Goal: Information Seeking & Learning: Find specific page/section

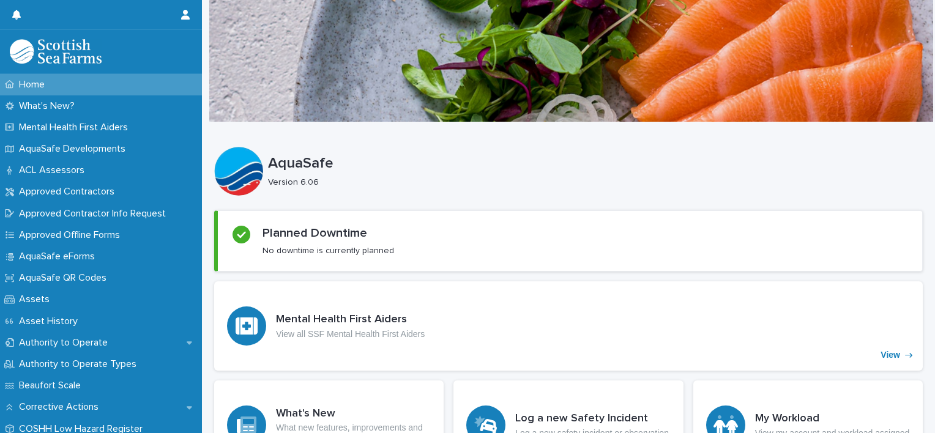
click at [830, 120] on div at bounding box center [571, 60] width 724 height 122
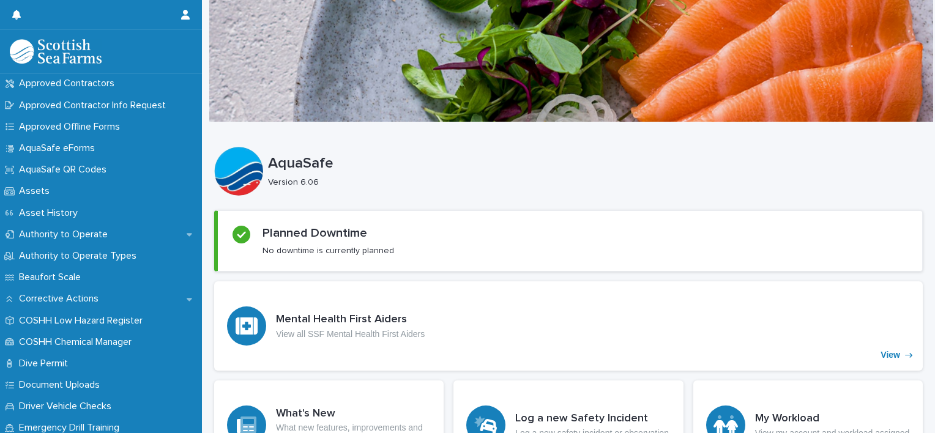
scroll to position [122, 0]
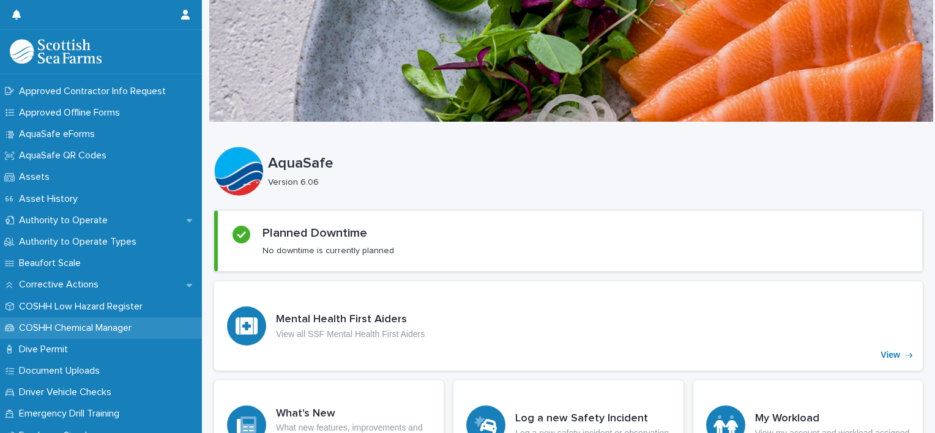
click at [67, 331] on p "COSHH Chemical Manager" at bounding box center [77, 328] width 127 height 12
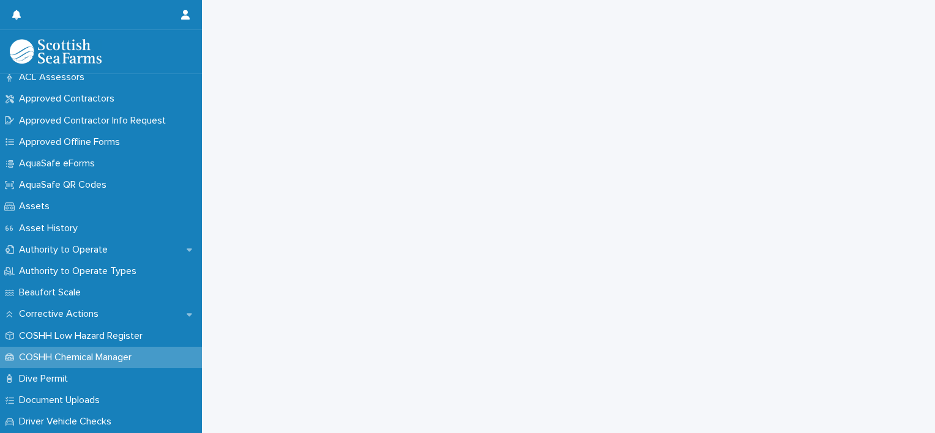
scroll to position [106, 0]
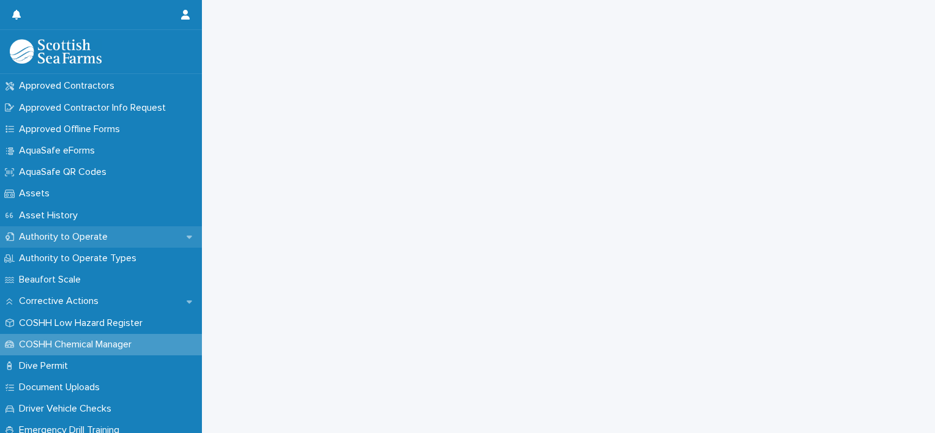
click at [70, 234] on p "Authority to Operate" at bounding box center [65, 237] width 103 height 12
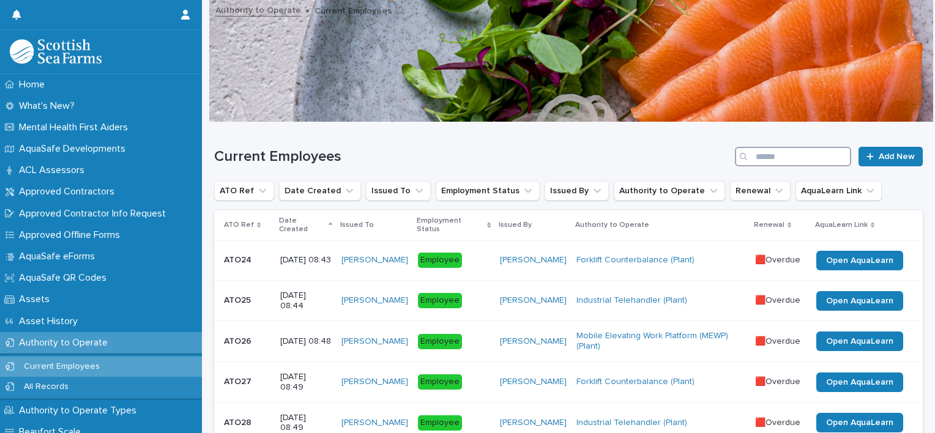
click at [757, 161] on input "Search" at bounding box center [793, 157] width 116 height 20
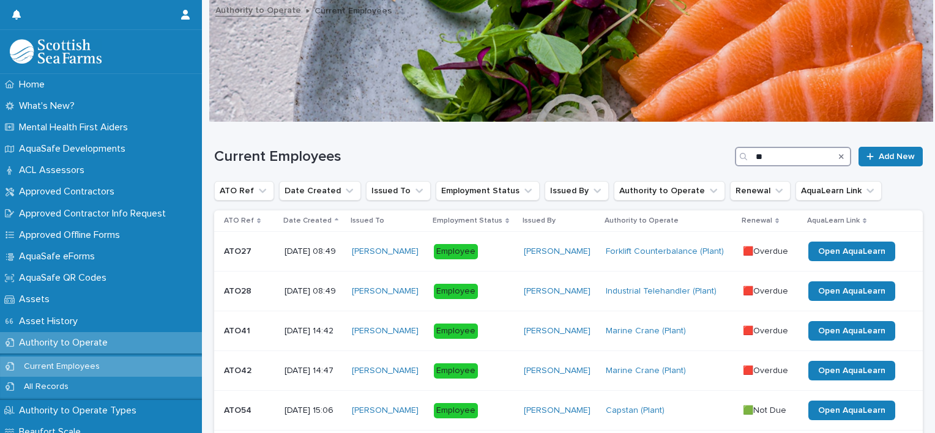
type input "*"
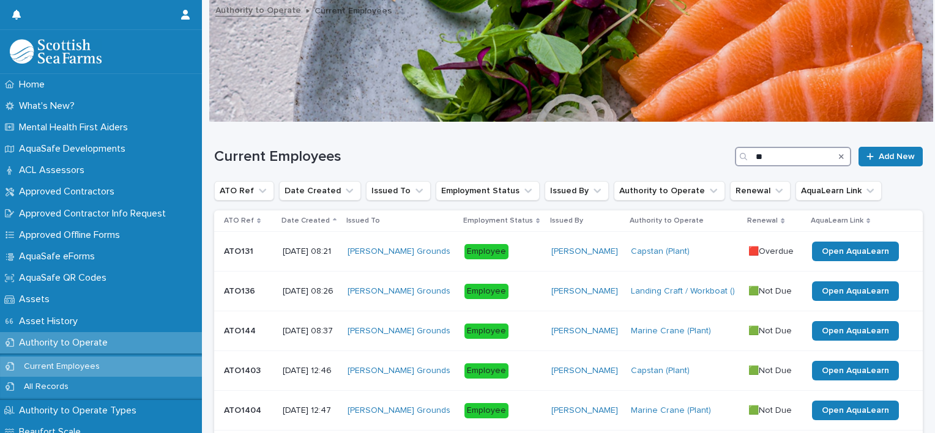
type input "*"
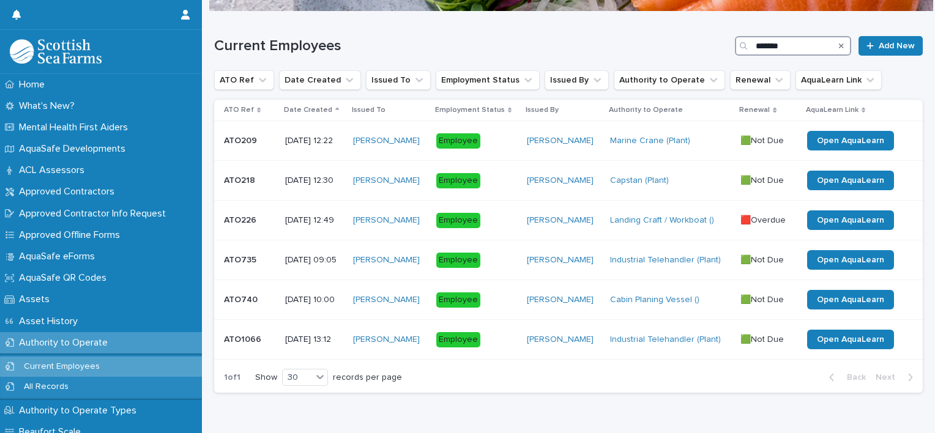
scroll to position [110, 0]
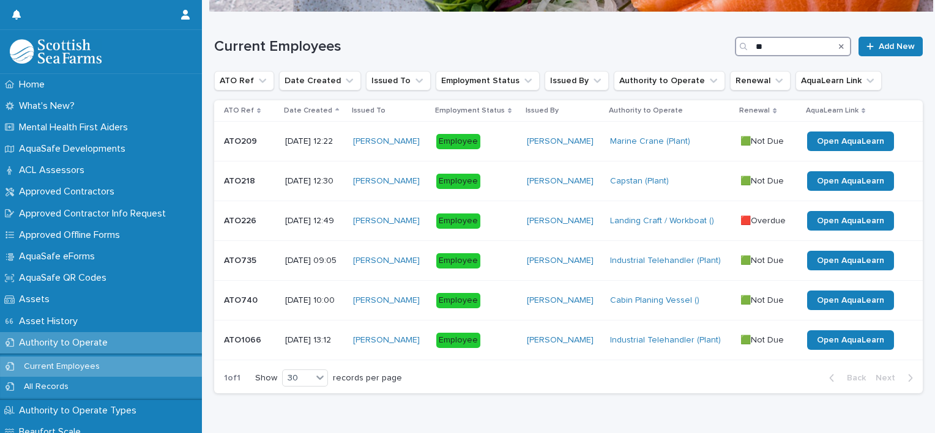
type input "*"
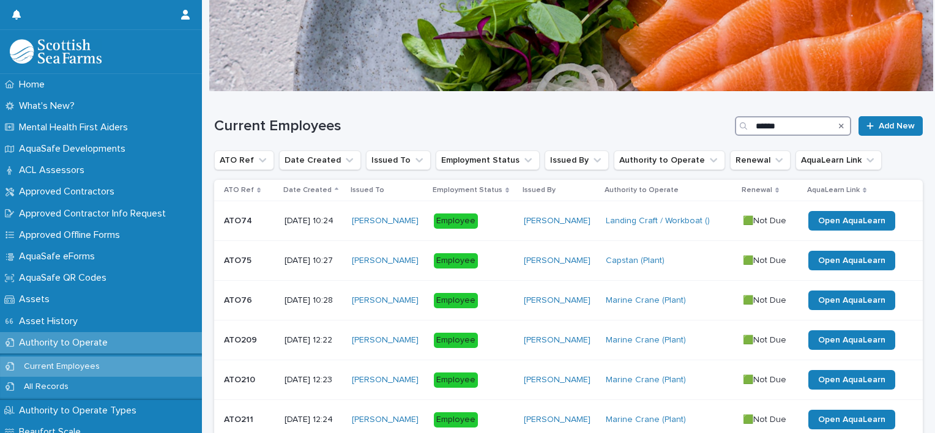
scroll to position [110, 0]
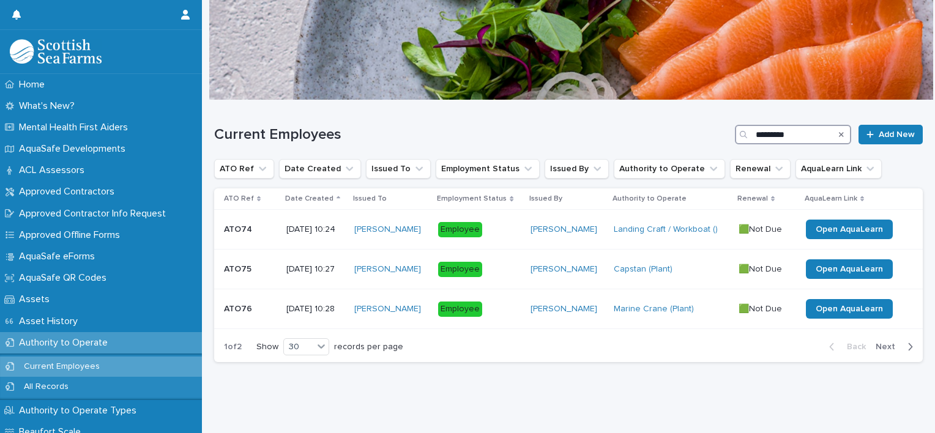
scroll to position [31, 0]
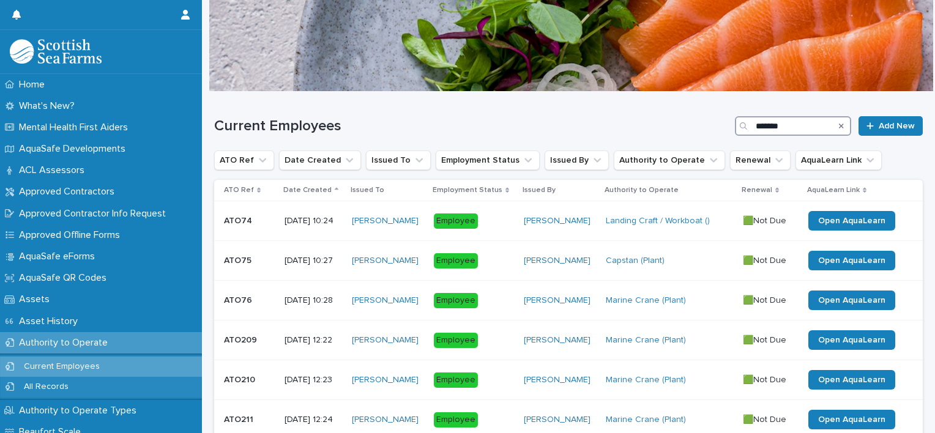
scroll to position [110, 0]
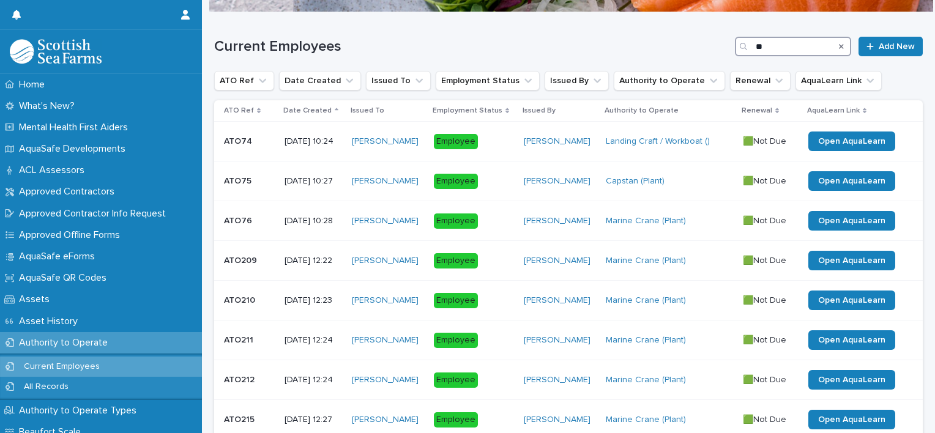
type input "*"
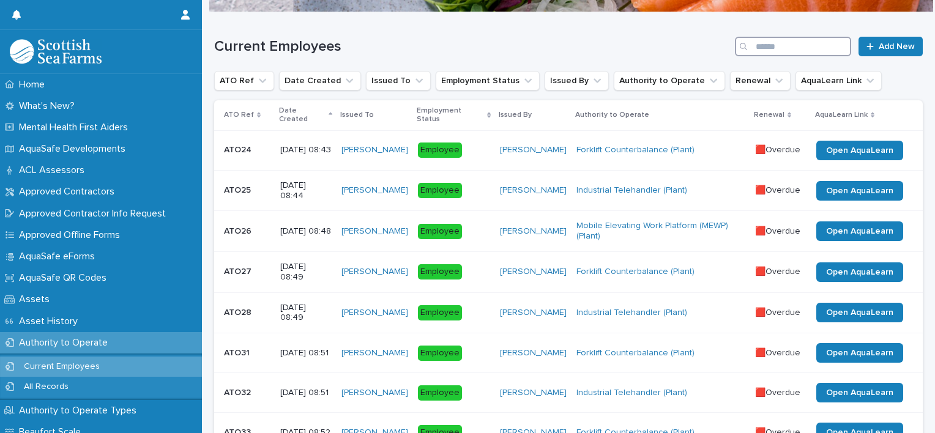
click at [803, 52] on input "Search" at bounding box center [793, 47] width 116 height 20
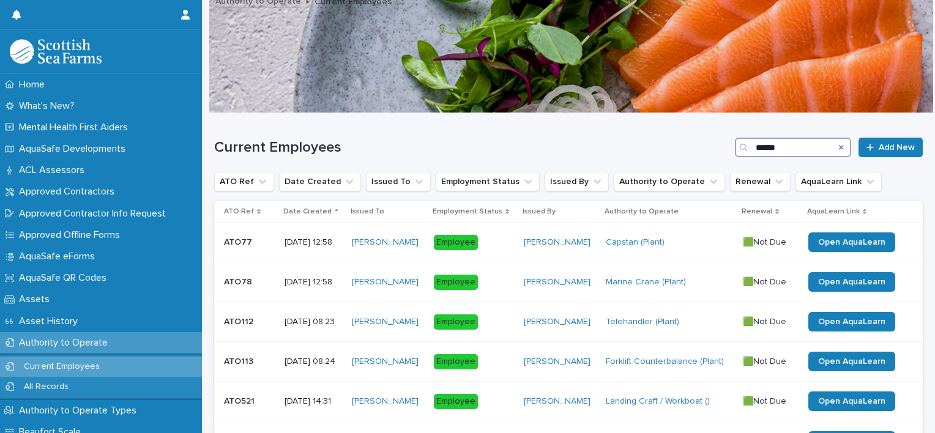
scroll to position [110, 0]
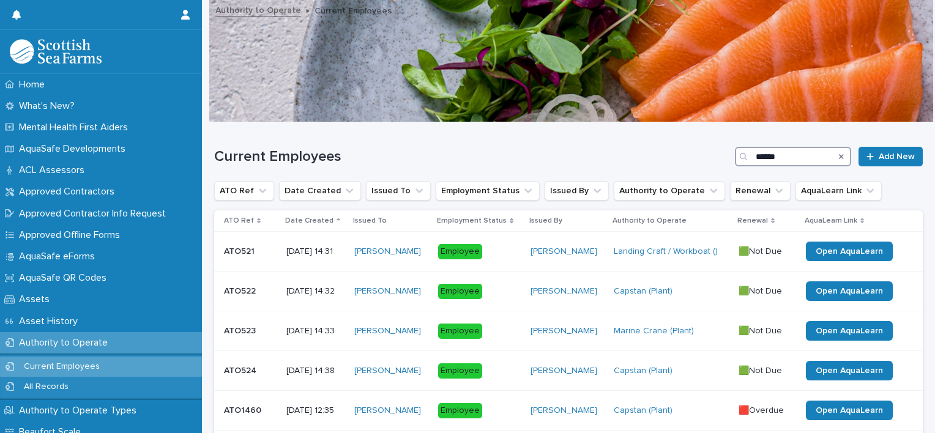
click at [795, 161] on input "******" at bounding box center [793, 157] width 116 height 20
type input "*"
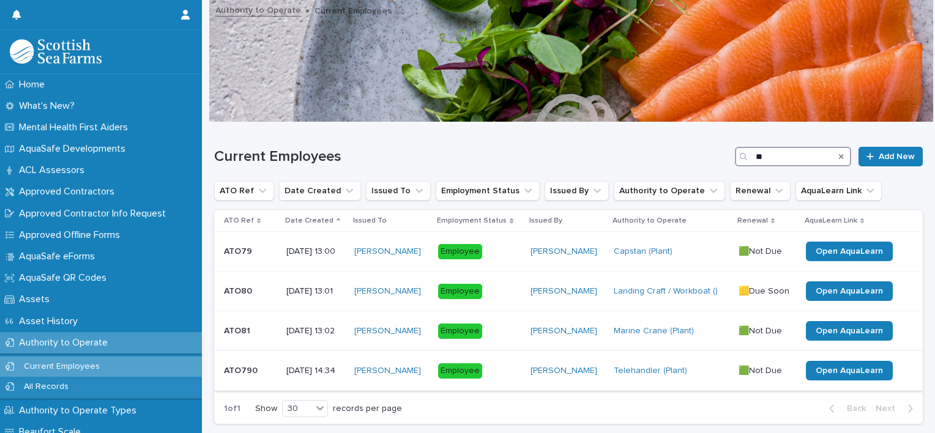
type input "*"
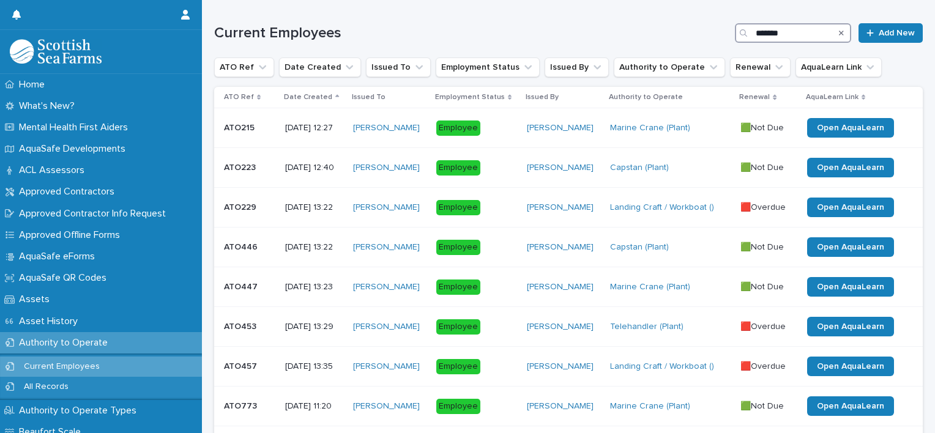
scroll to position [88, 0]
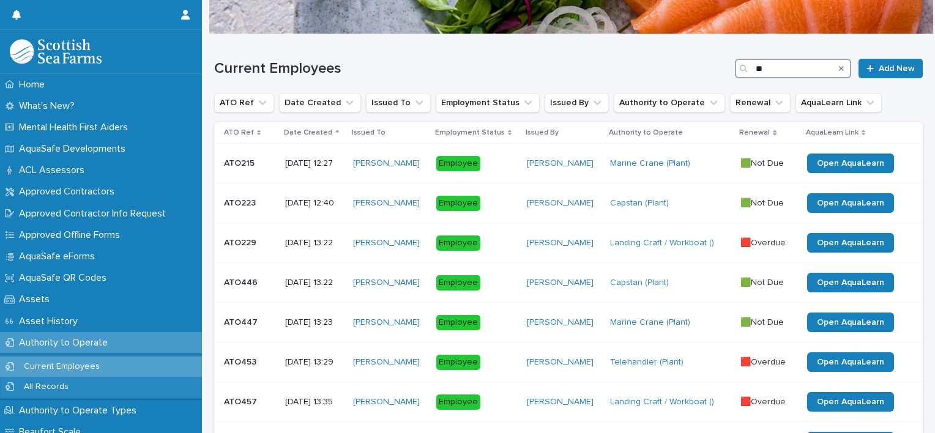
type input "*"
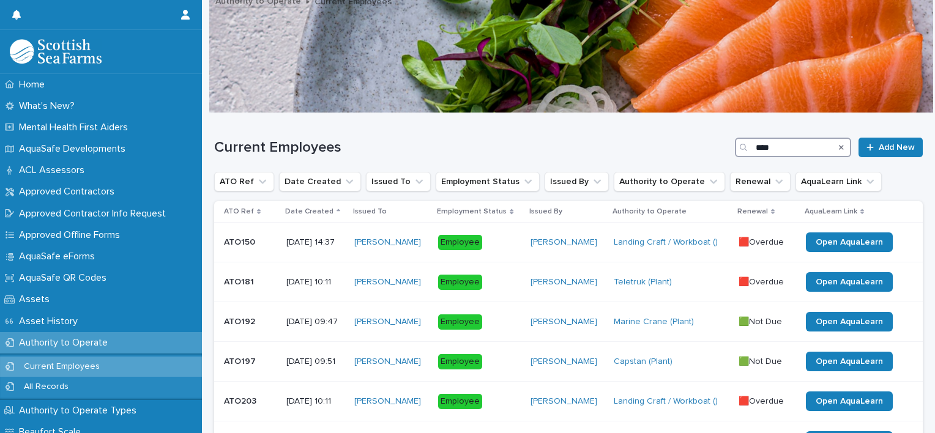
scroll to position [88, 0]
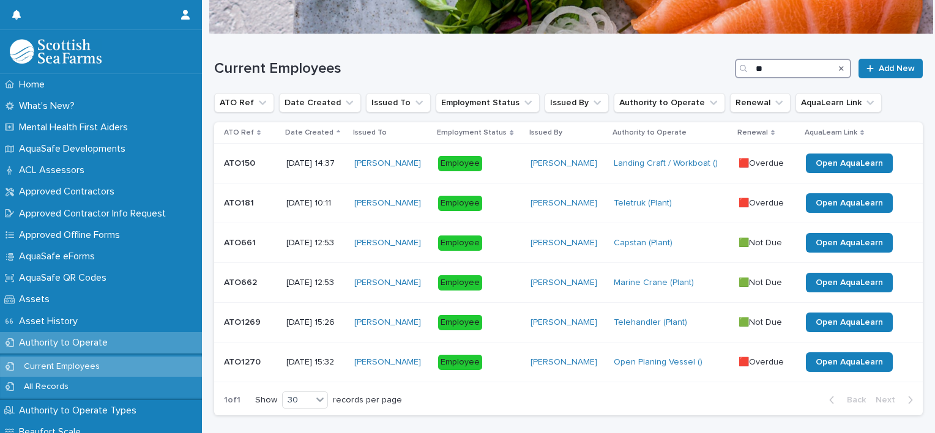
type input "*"
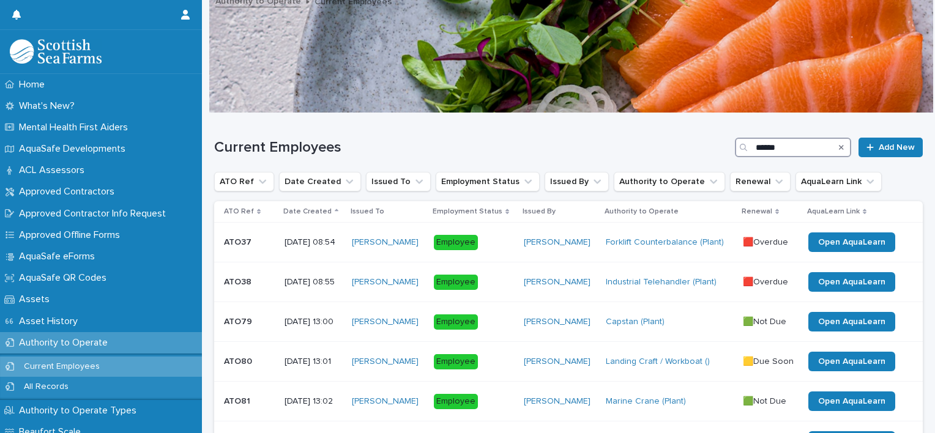
scroll to position [88, 0]
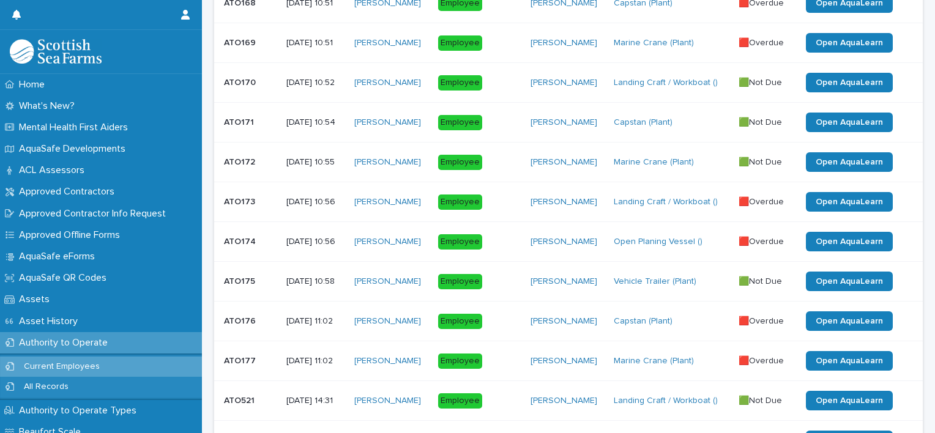
scroll to position [245, 0]
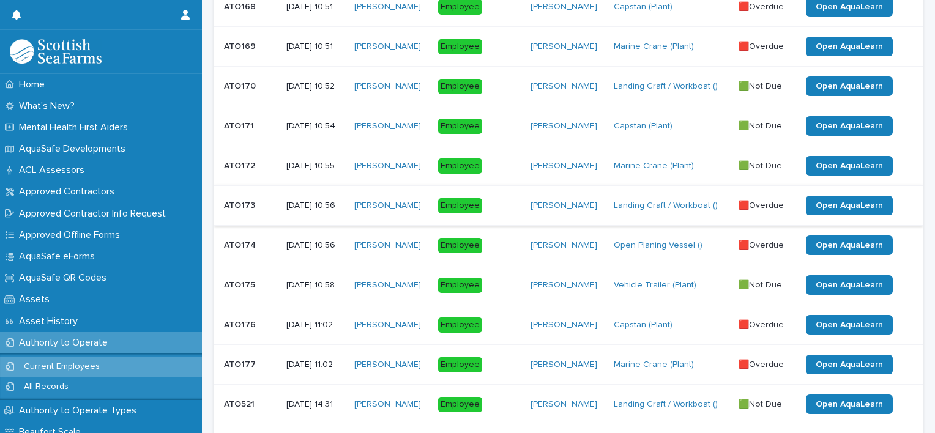
type input "**********"
click at [626, 210] on div "Landing Craft / Workboat ()" at bounding box center [671, 206] width 115 height 20
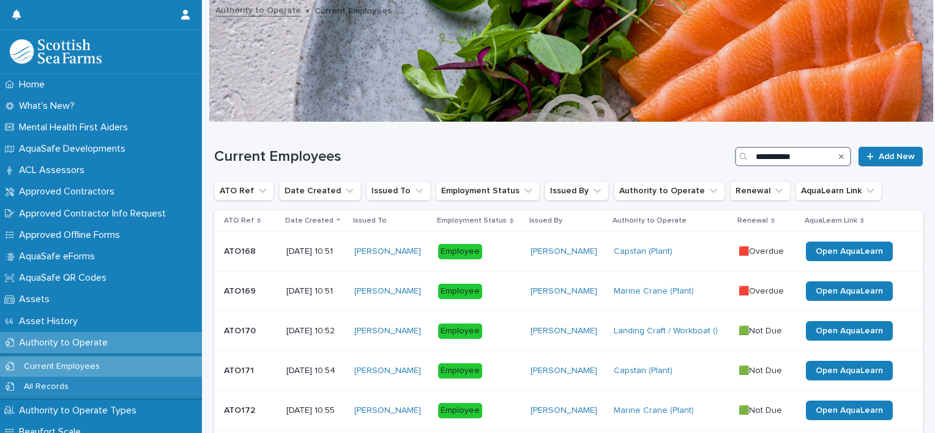
click at [793, 164] on input "**********" at bounding box center [793, 157] width 116 height 20
type input "*"
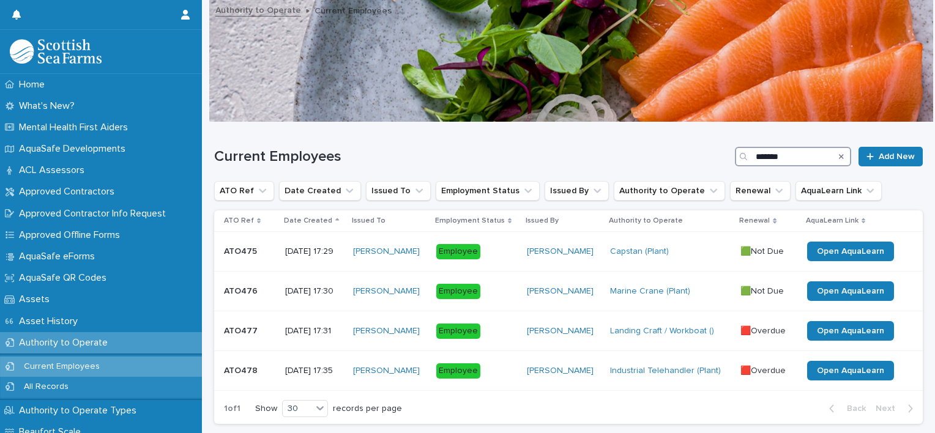
click at [790, 162] on input "*******" at bounding box center [793, 157] width 116 height 20
type input "*"
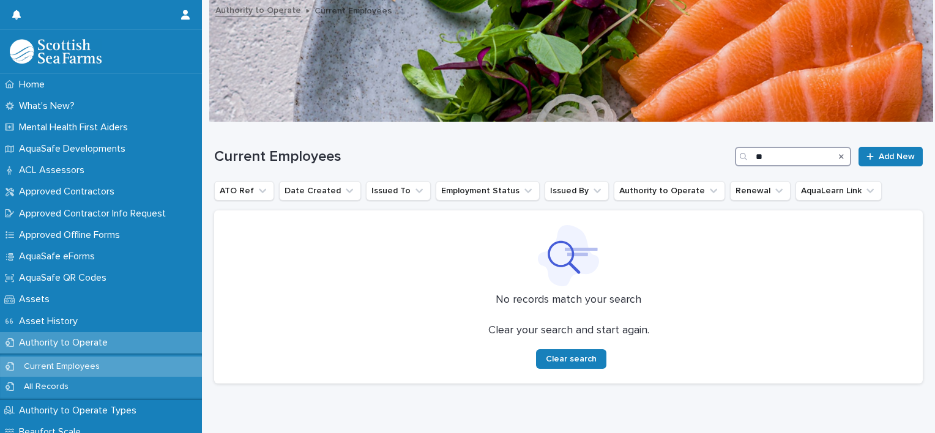
type input "*"
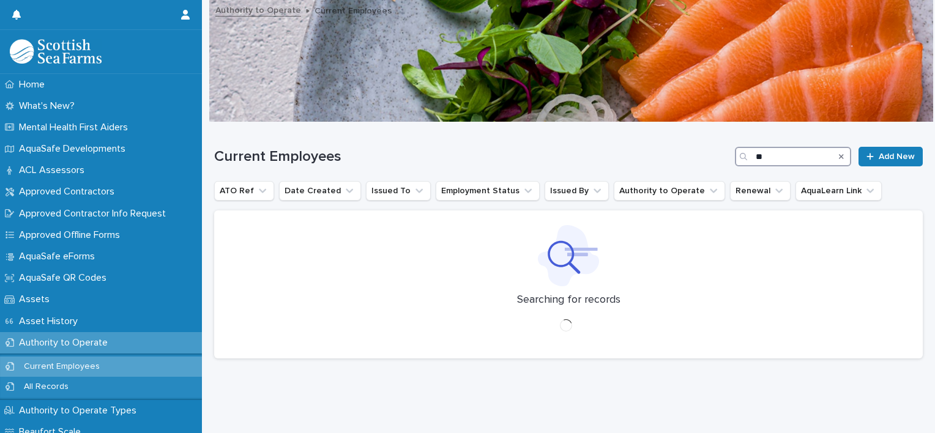
type input "*"
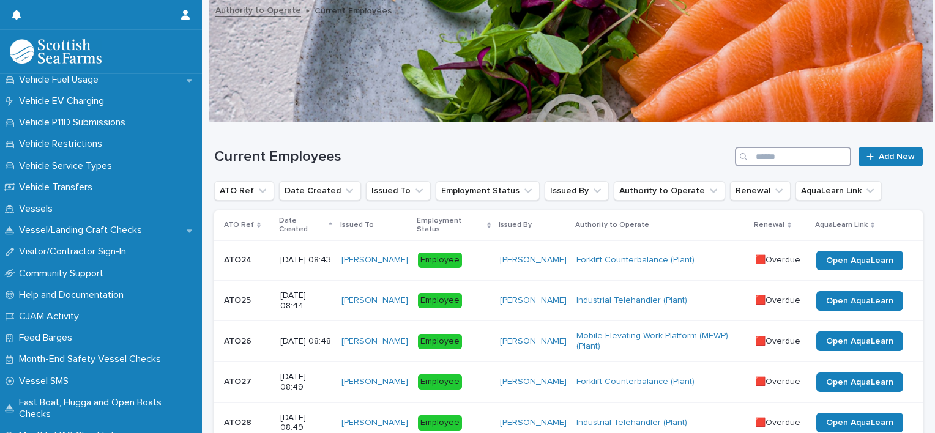
scroll to position [1098, 0]
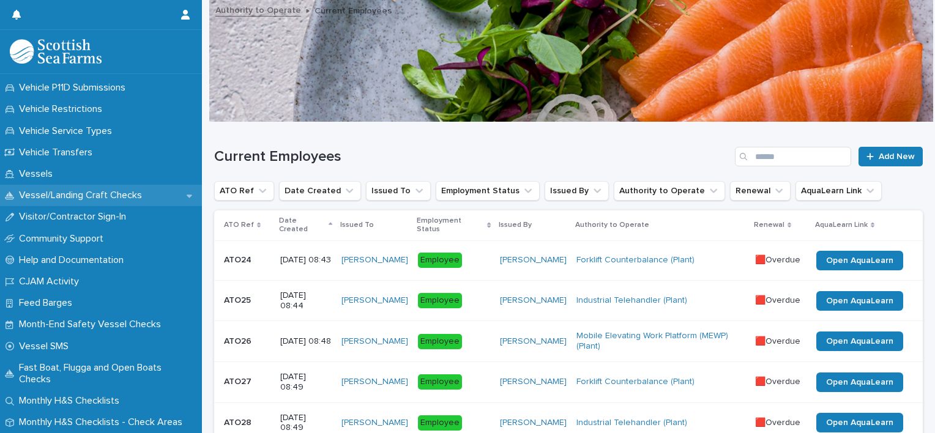
click at [119, 194] on p "Vessel/Landing Craft Checks" at bounding box center [83, 196] width 138 height 12
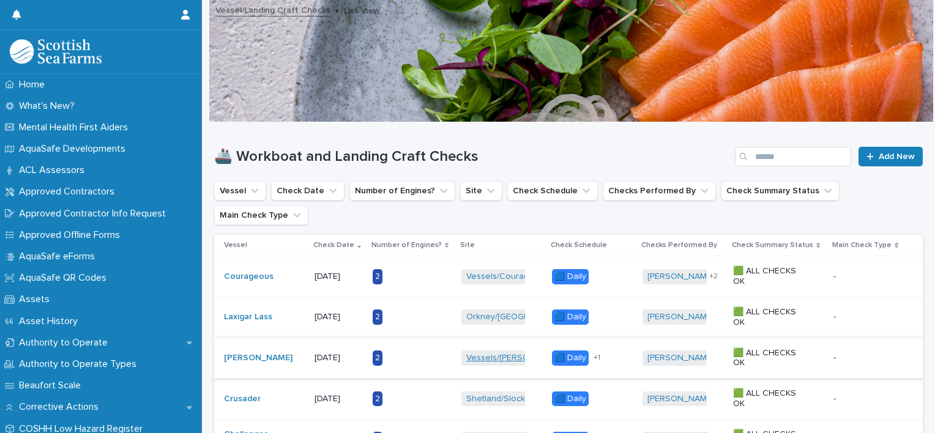
click at [485, 353] on link "Vessels/[PERSON_NAME]" at bounding box center [516, 358] width 100 height 10
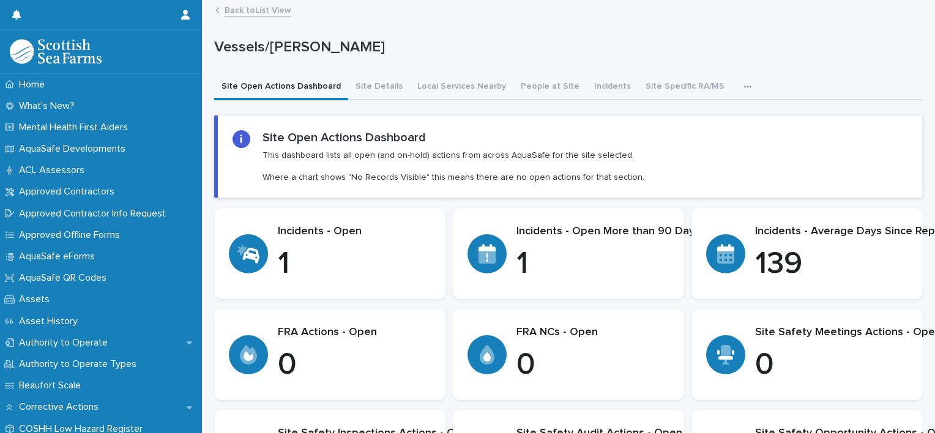
click at [566, 261] on p "1" at bounding box center [608, 264] width 184 height 37
click at [279, 236] on p "Incidents - Open" at bounding box center [354, 231] width 153 height 13
click at [357, 85] on button "Site Details" at bounding box center [379, 88] width 62 height 26
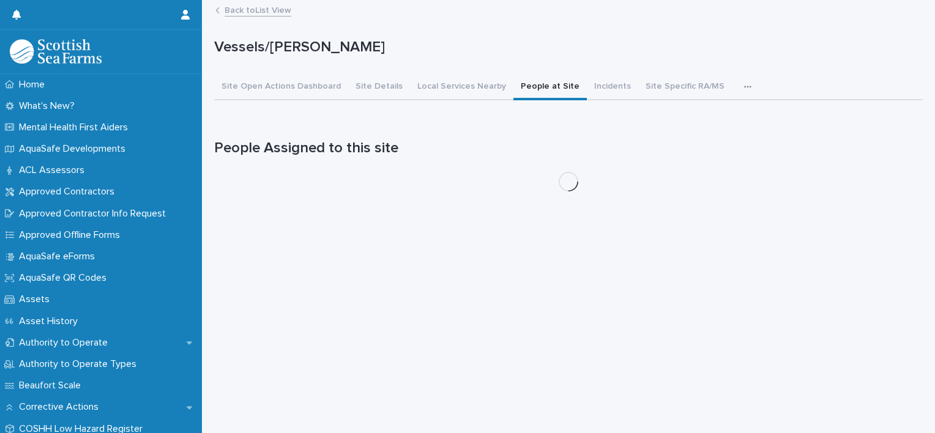
click at [521, 86] on button "People at Site" at bounding box center [549, 88] width 73 height 26
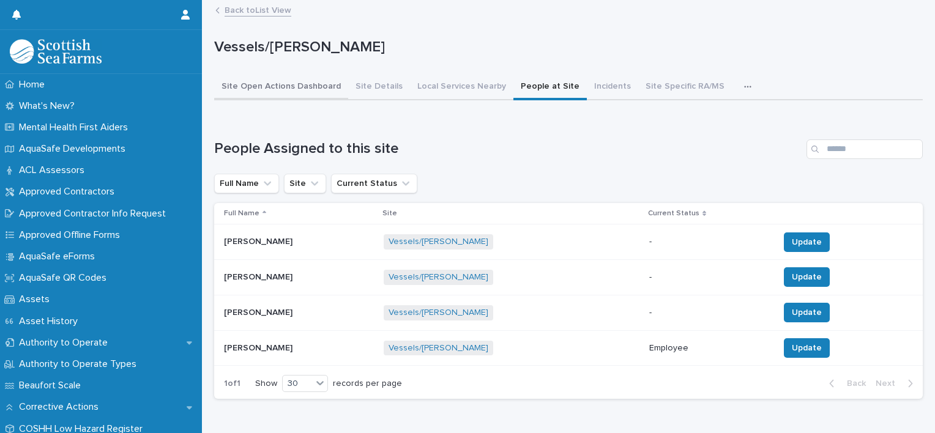
click at [279, 90] on button "Site Open Actions Dashboard" at bounding box center [281, 88] width 134 height 26
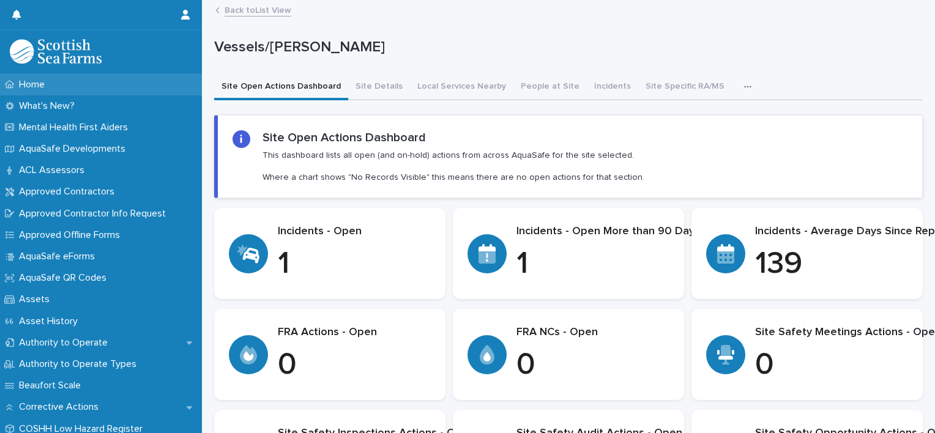
click at [99, 83] on div "Home" at bounding box center [101, 84] width 202 height 21
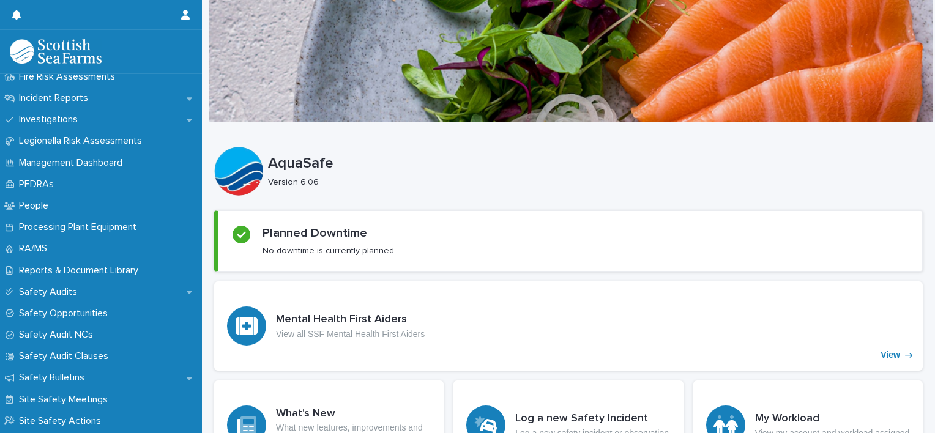
scroll to position [507, 0]
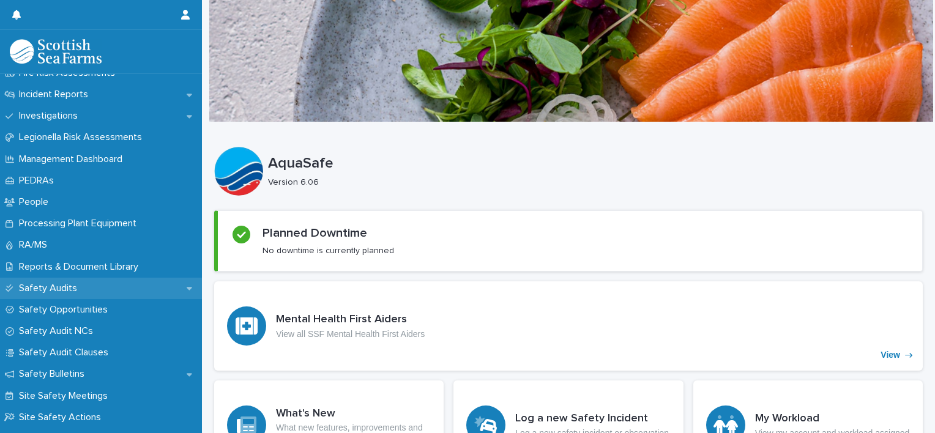
click at [69, 287] on p "Safety Audits" at bounding box center [50, 289] width 73 height 12
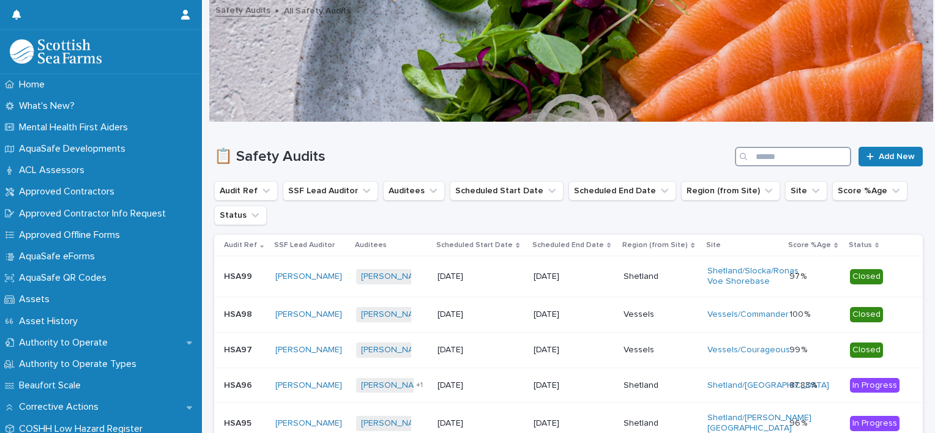
click at [768, 158] on input "Search" at bounding box center [793, 157] width 116 height 20
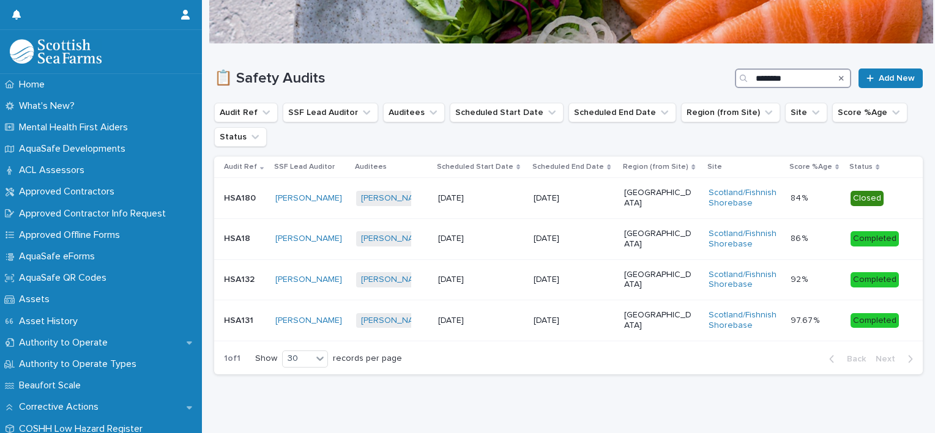
scroll to position [98, 0]
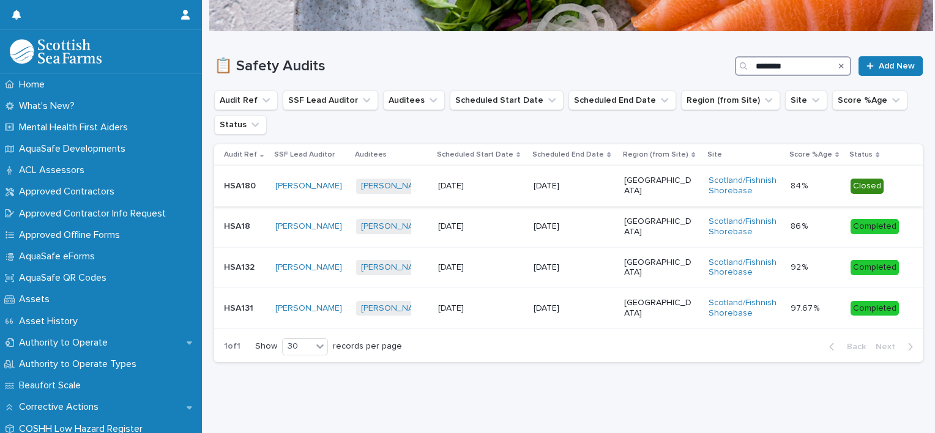
type input "********"
click at [242, 181] on p "HSA180" at bounding box center [241, 185] width 34 height 13
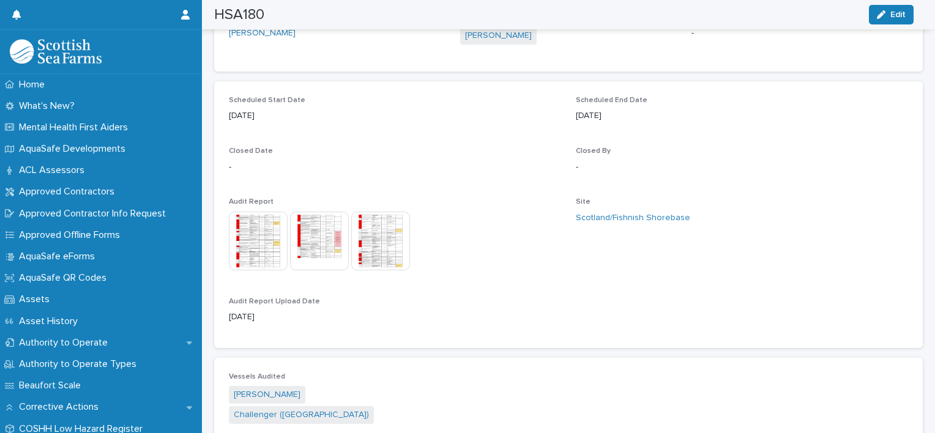
scroll to position [618, 0]
click at [261, 235] on img at bounding box center [258, 243] width 59 height 59
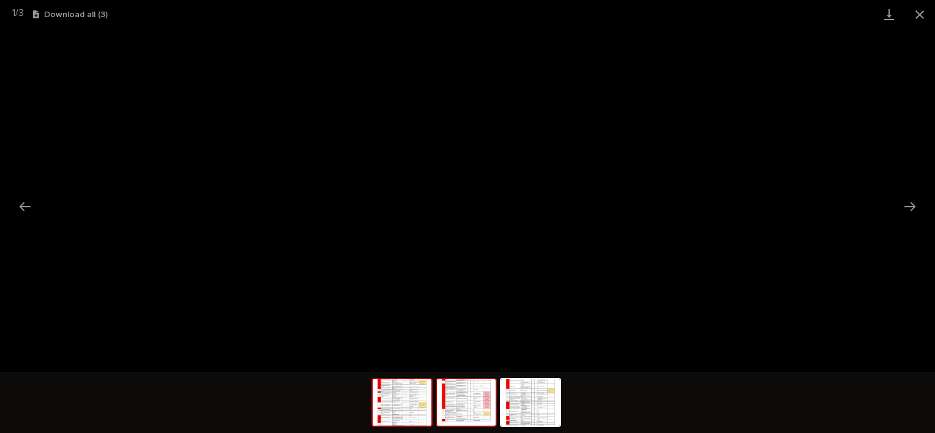
click at [467, 423] on img at bounding box center [466, 402] width 59 height 46
click at [542, 406] on img at bounding box center [530, 402] width 59 height 46
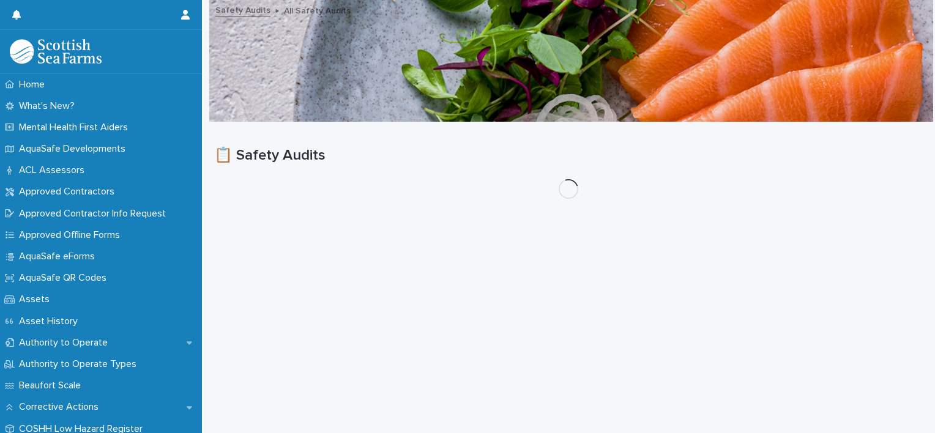
scroll to position [9, 0]
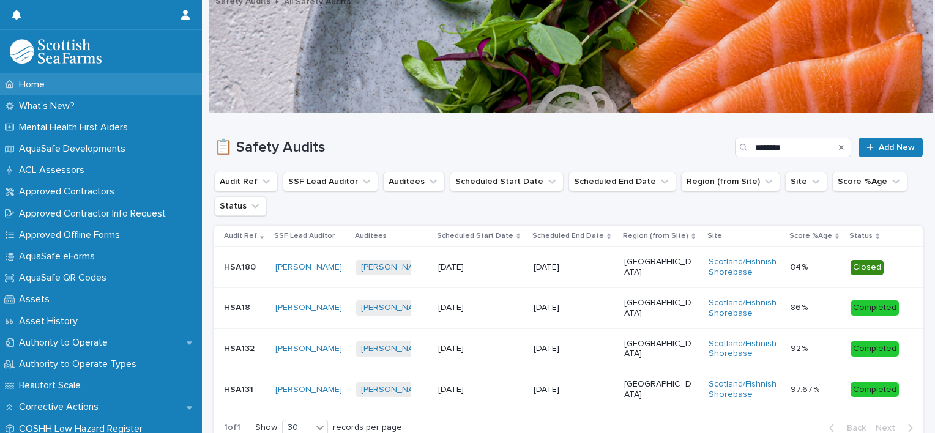
click at [113, 80] on div "Home" at bounding box center [101, 84] width 202 height 21
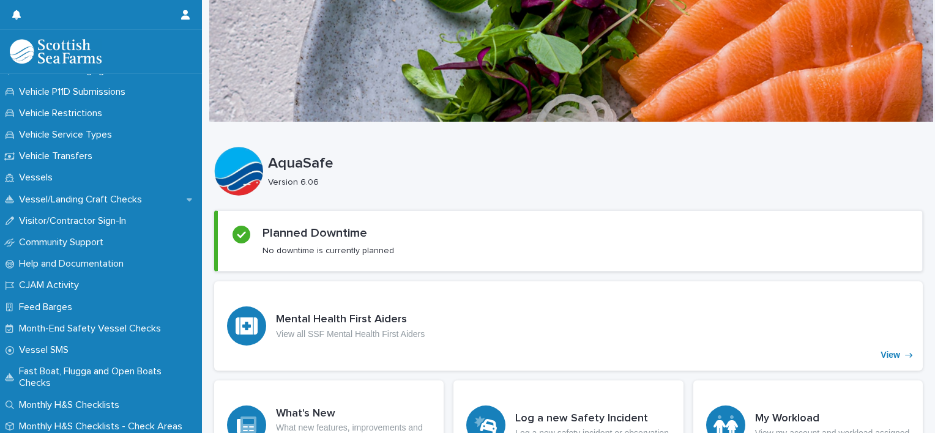
scroll to position [1052, 0]
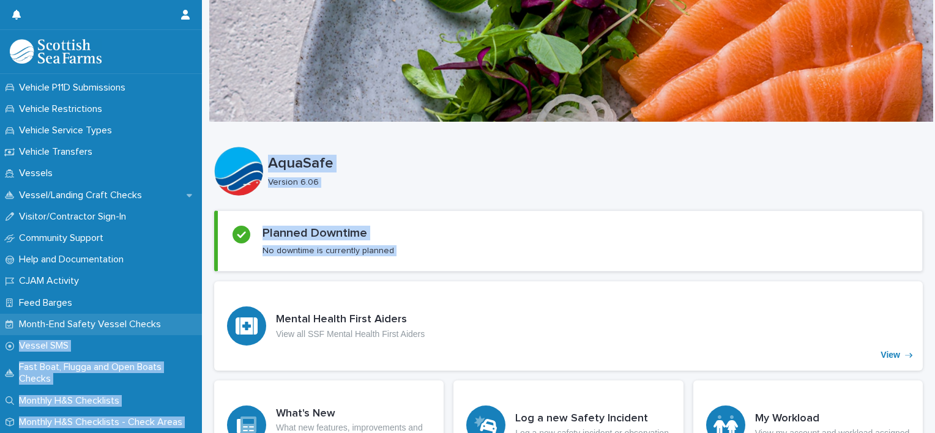
drag, startPoint x: 202, startPoint y: 357, endPoint x: 193, endPoint y: 316, distance: 41.5
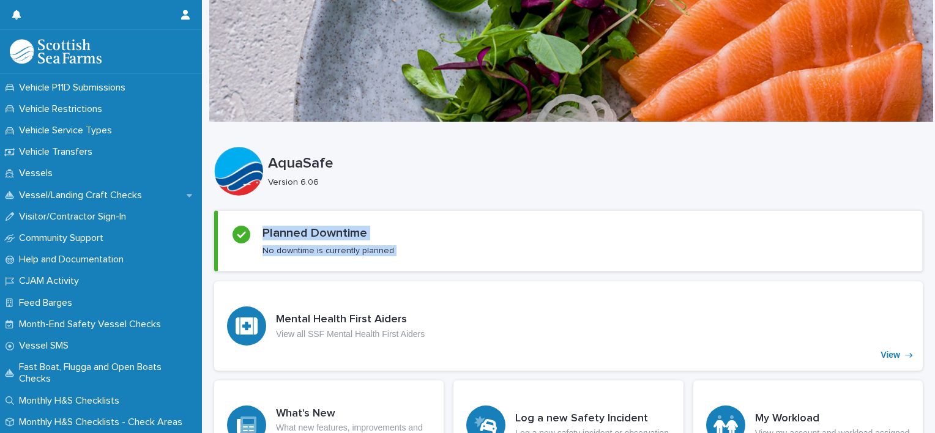
drag, startPoint x: 206, startPoint y: 344, endPoint x: 228, endPoint y: 262, distance: 85.5
drag, startPoint x: 228, startPoint y: 262, endPoint x: 203, endPoint y: 253, distance: 26.7
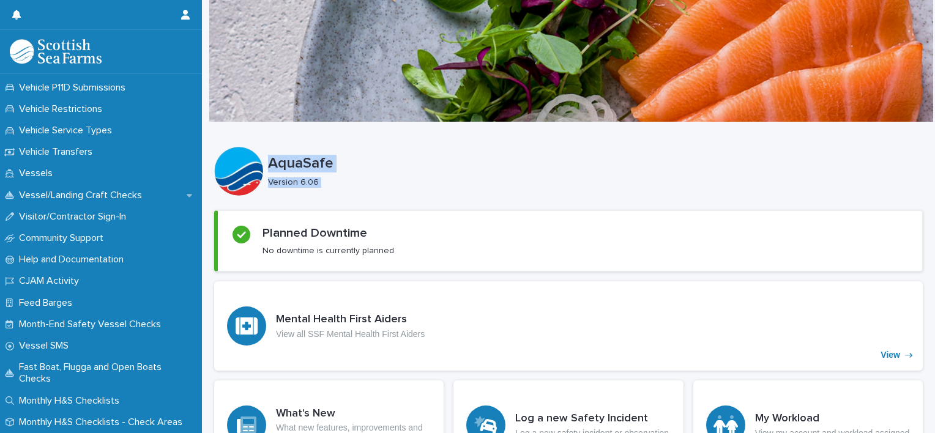
drag, startPoint x: 203, startPoint y: 253, endPoint x: 264, endPoint y: 92, distance: 171.6
click at [264, 92] on div at bounding box center [571, 60] width 724 height 122
click at [273, 82] on div at bounding box center [571, 60] width 724 height 122
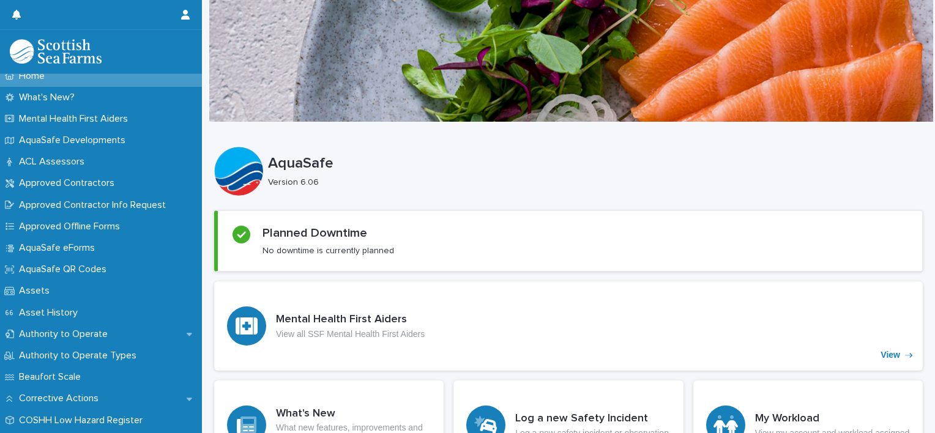
scroll to position [0, 0]
